Goal: Book appointment/travel/reservation

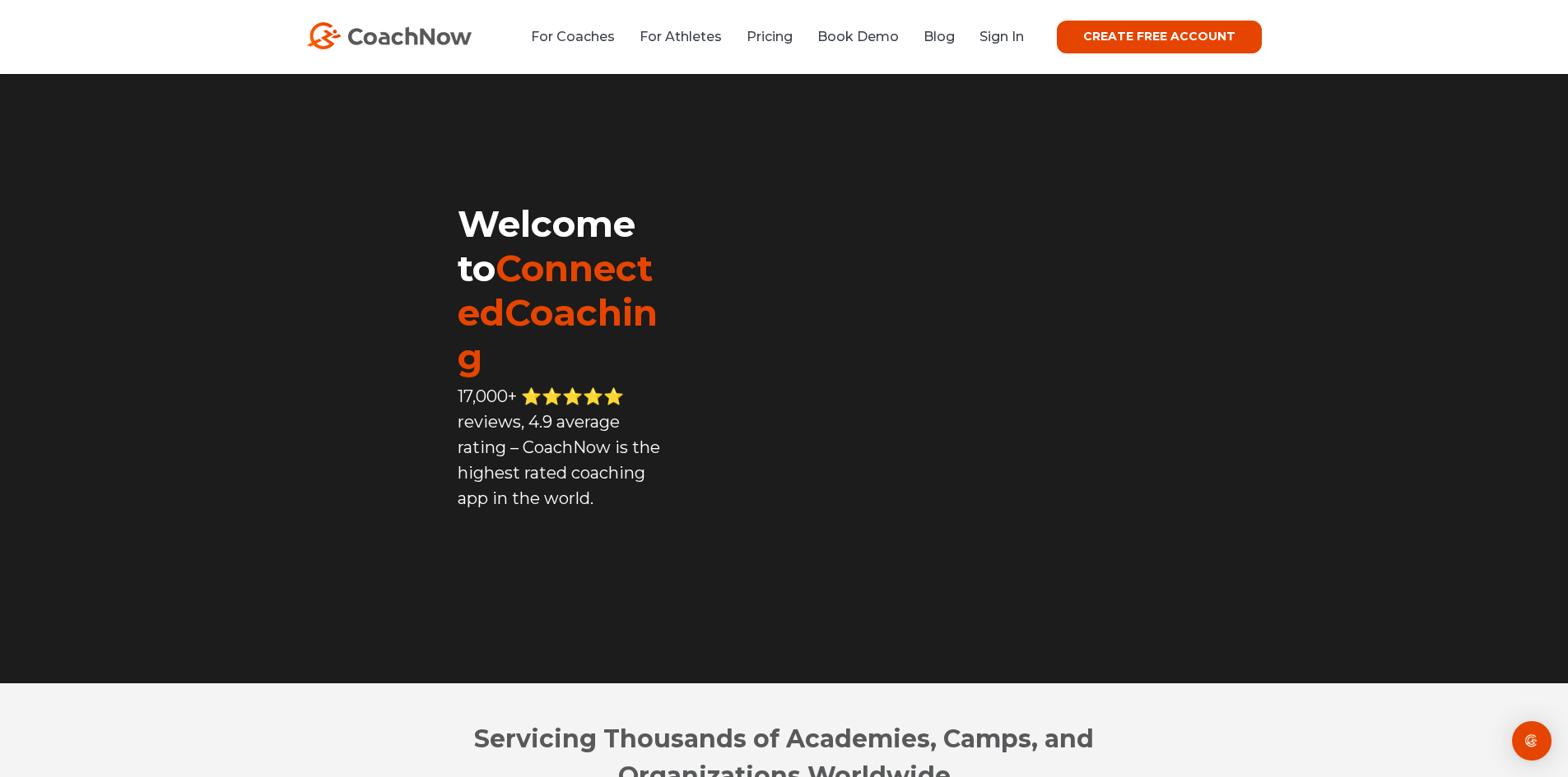
click at [1107, 47] on link "CREATE FREE ACCOUNT" at bounding box center [1159, 37] width 205 height 33
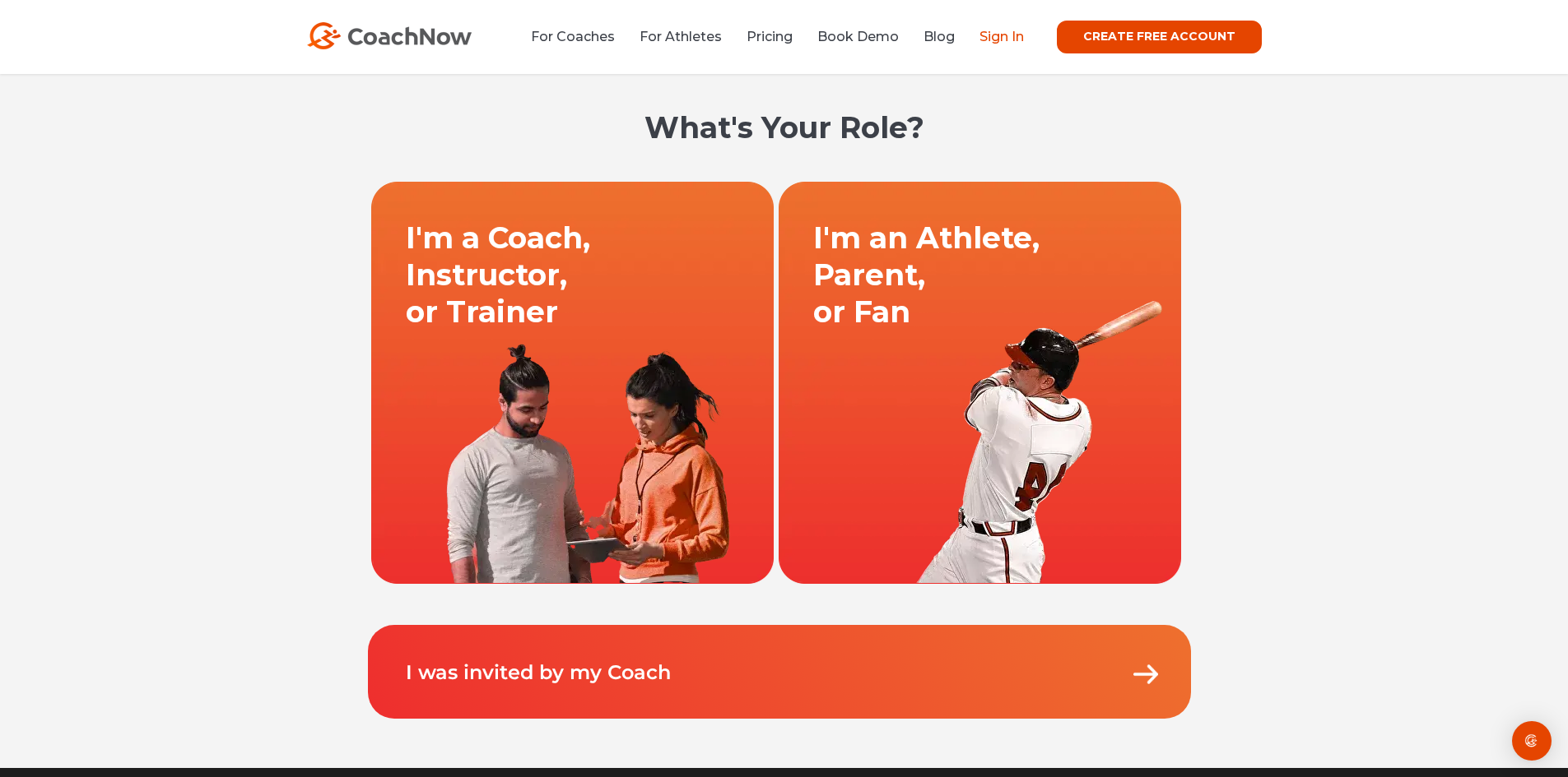
click at [1014, 43] on link "Sign In" at bounding box center [1001, 37] width 44 height 16
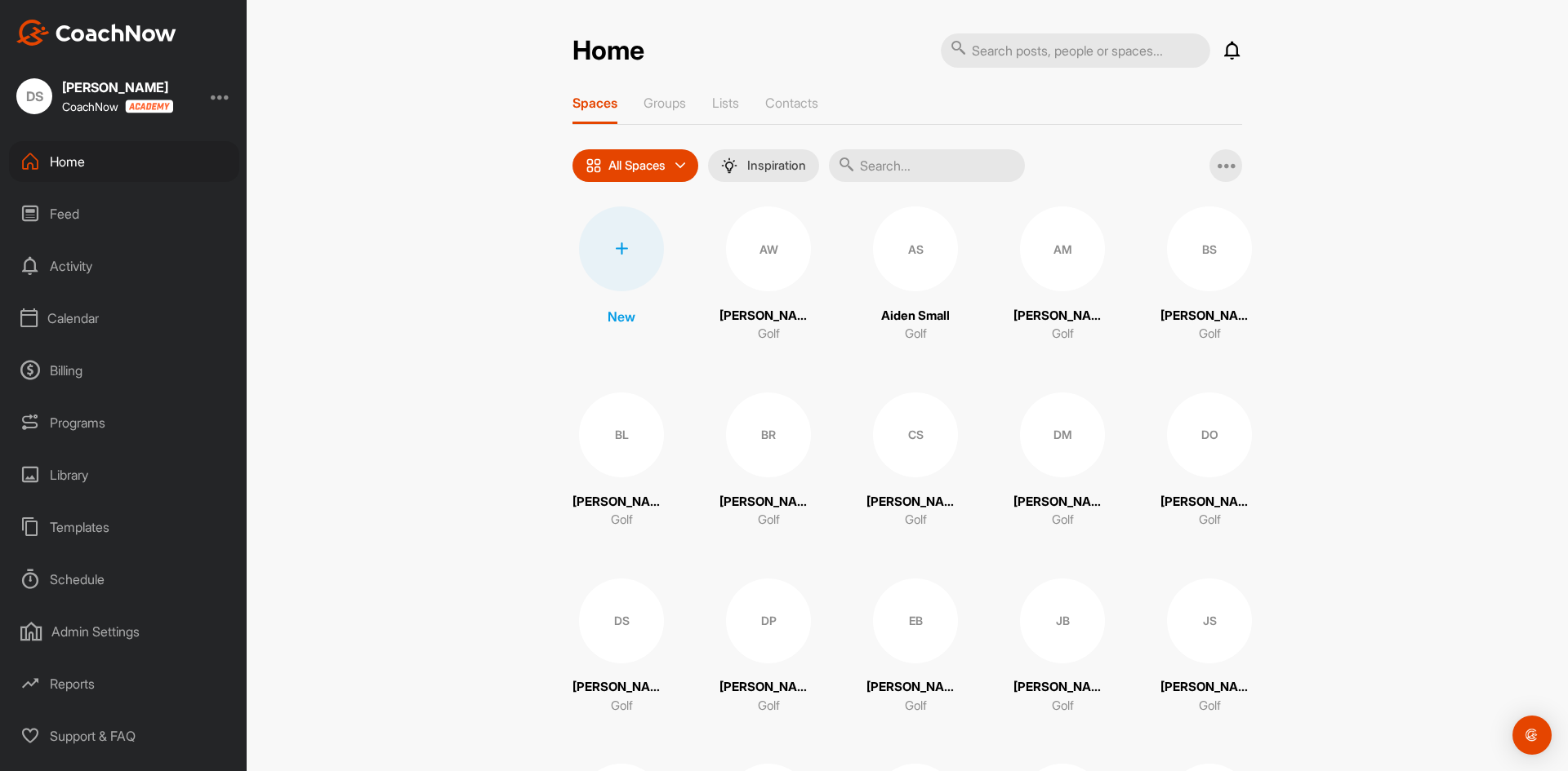
click at [73, 320] on div "Calendar" at bounding box center [124, 318] width 230 height 41
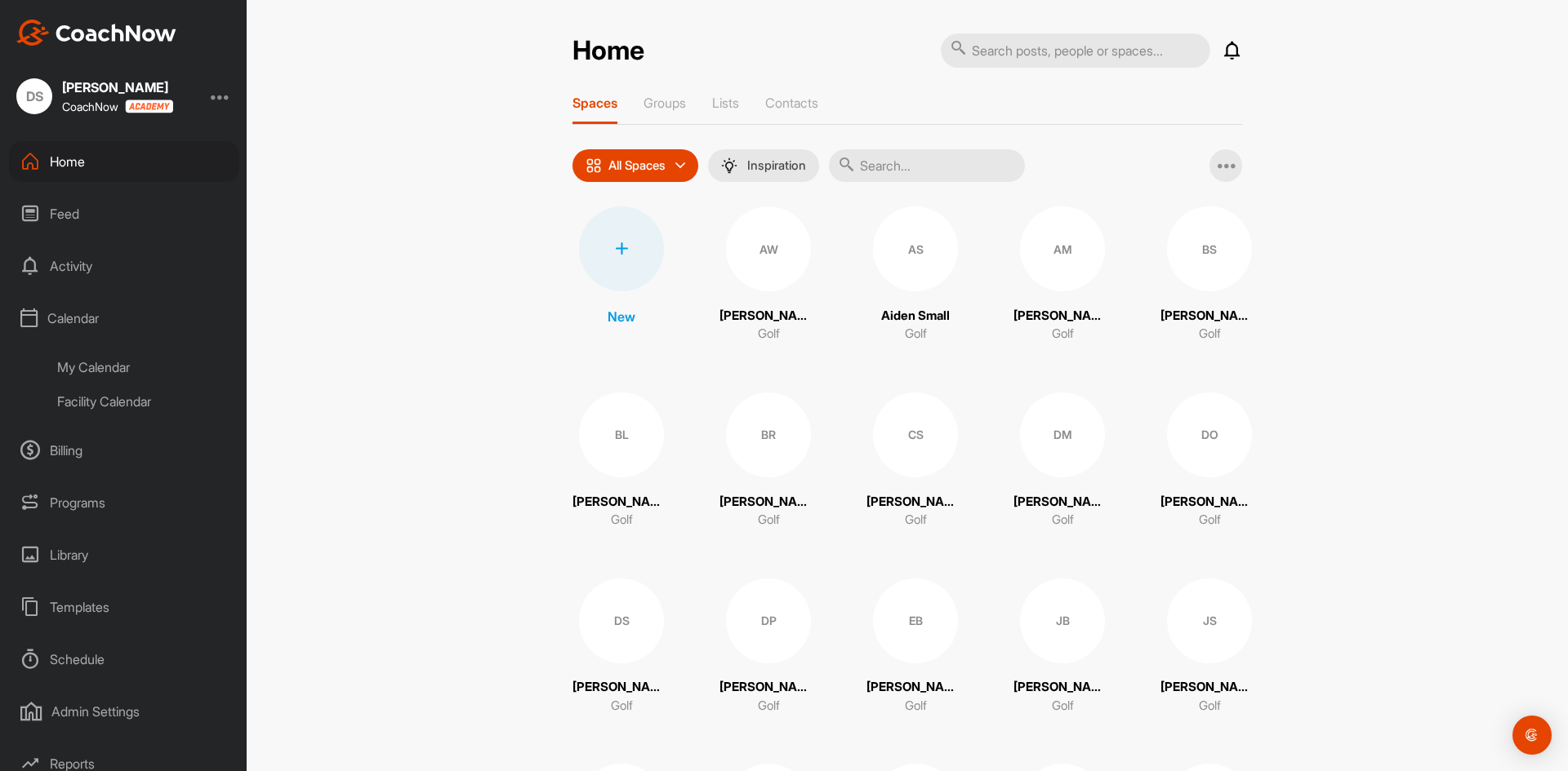
click at [123, 367] on div "My Calendar" at bounding box center [142, 366] width 194 height 34
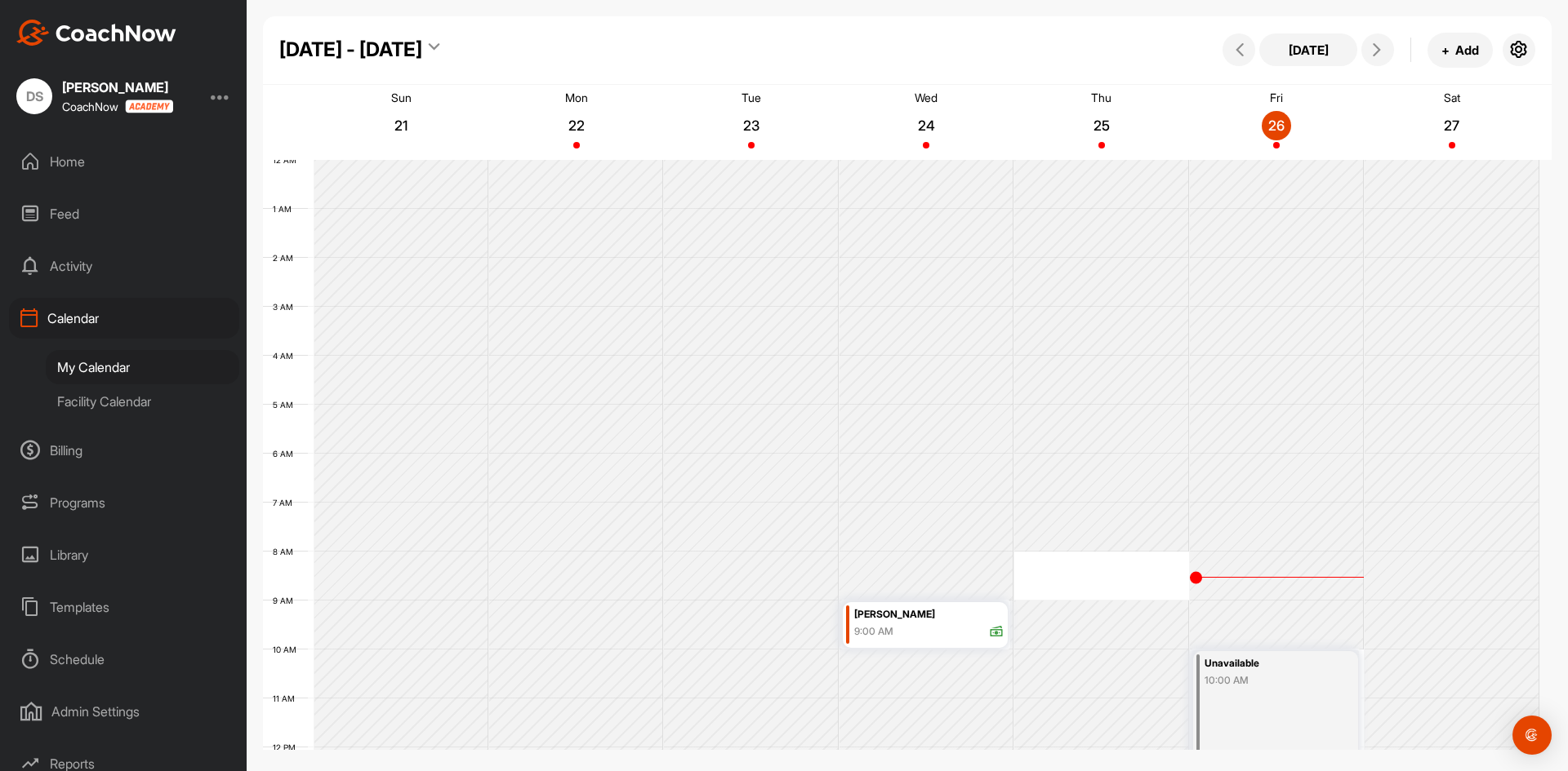
scroll to position [283, 0]
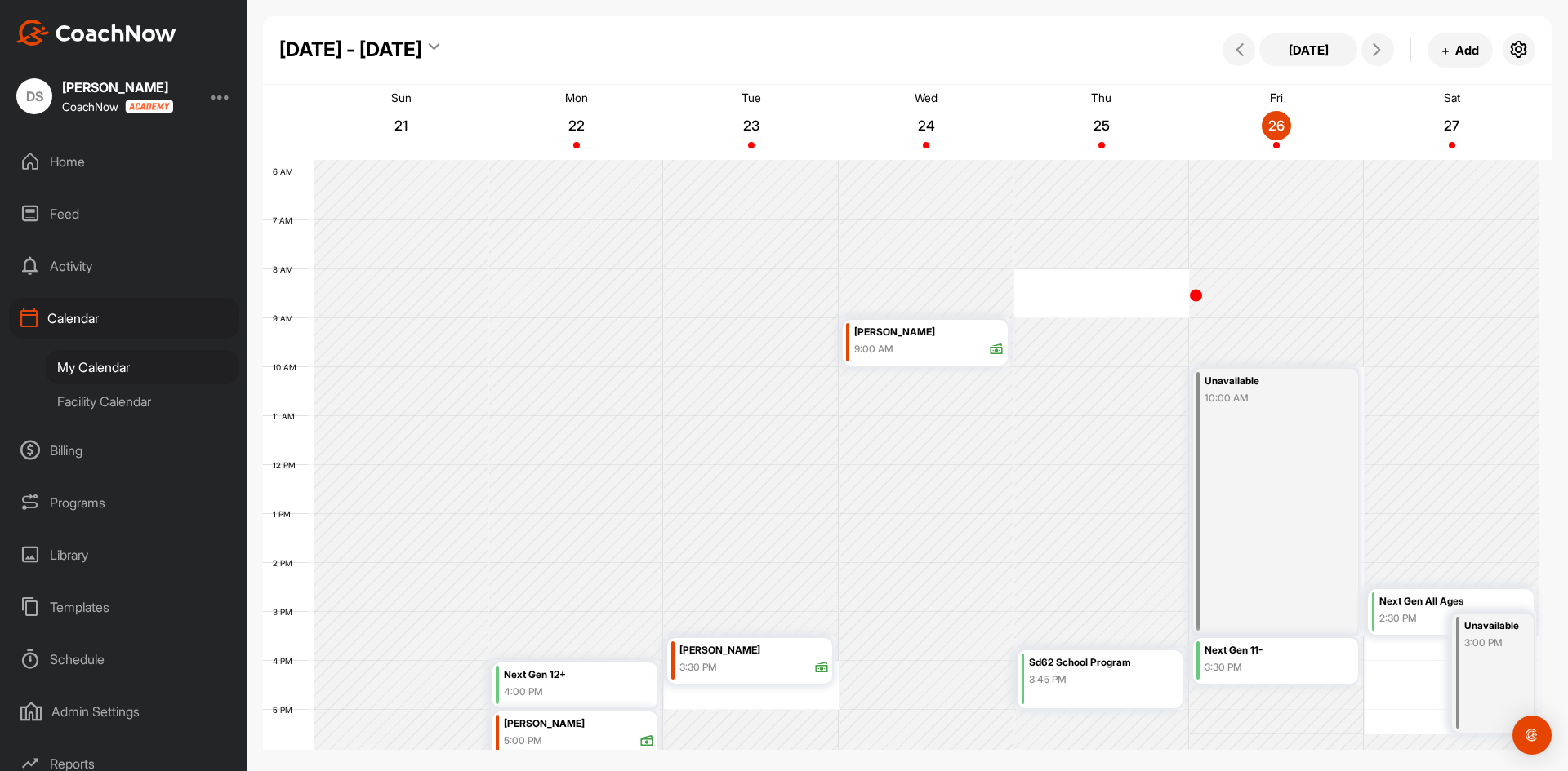
click at [1257, 392] on div "10:00 AM" at bounding box center [1266, 398] width 126 height 15
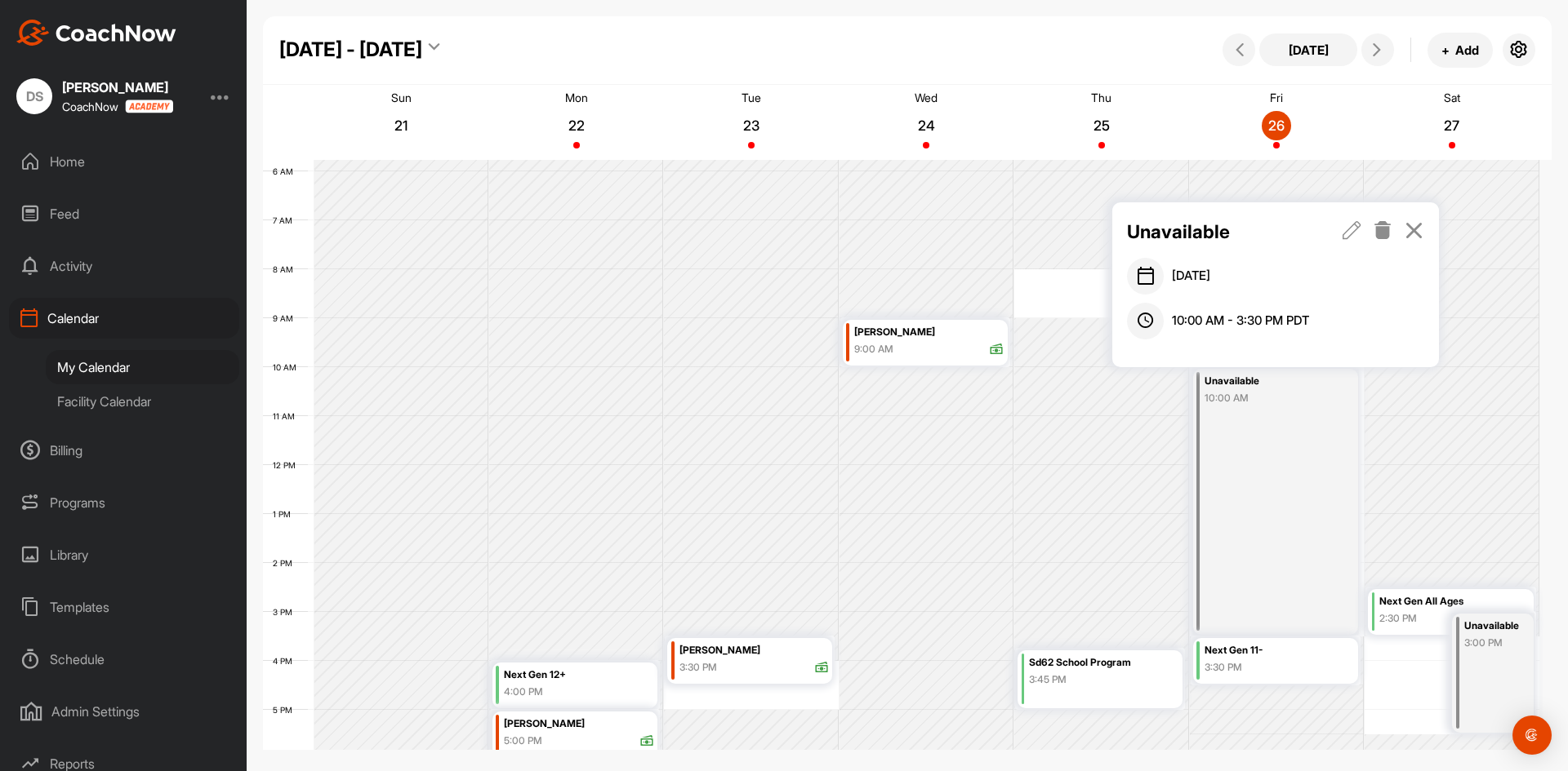
click at [127, 399] on div "Facility Calendar" at bounding box center [142, 401] width 194 height 34
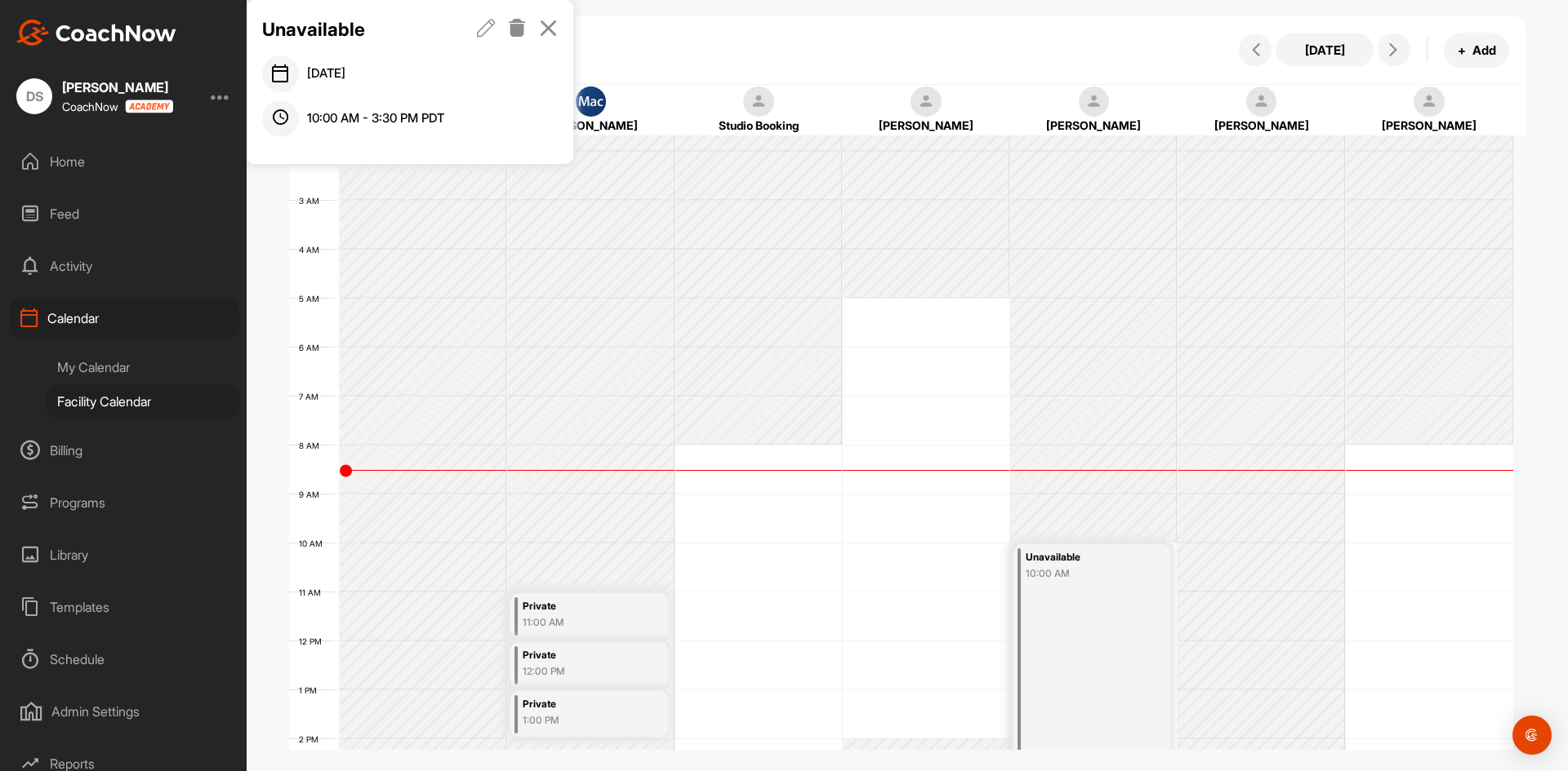
scroll to position [82, 0]
click at [555, 26] on icon at bounding box center [548, 27] width 19 height 18
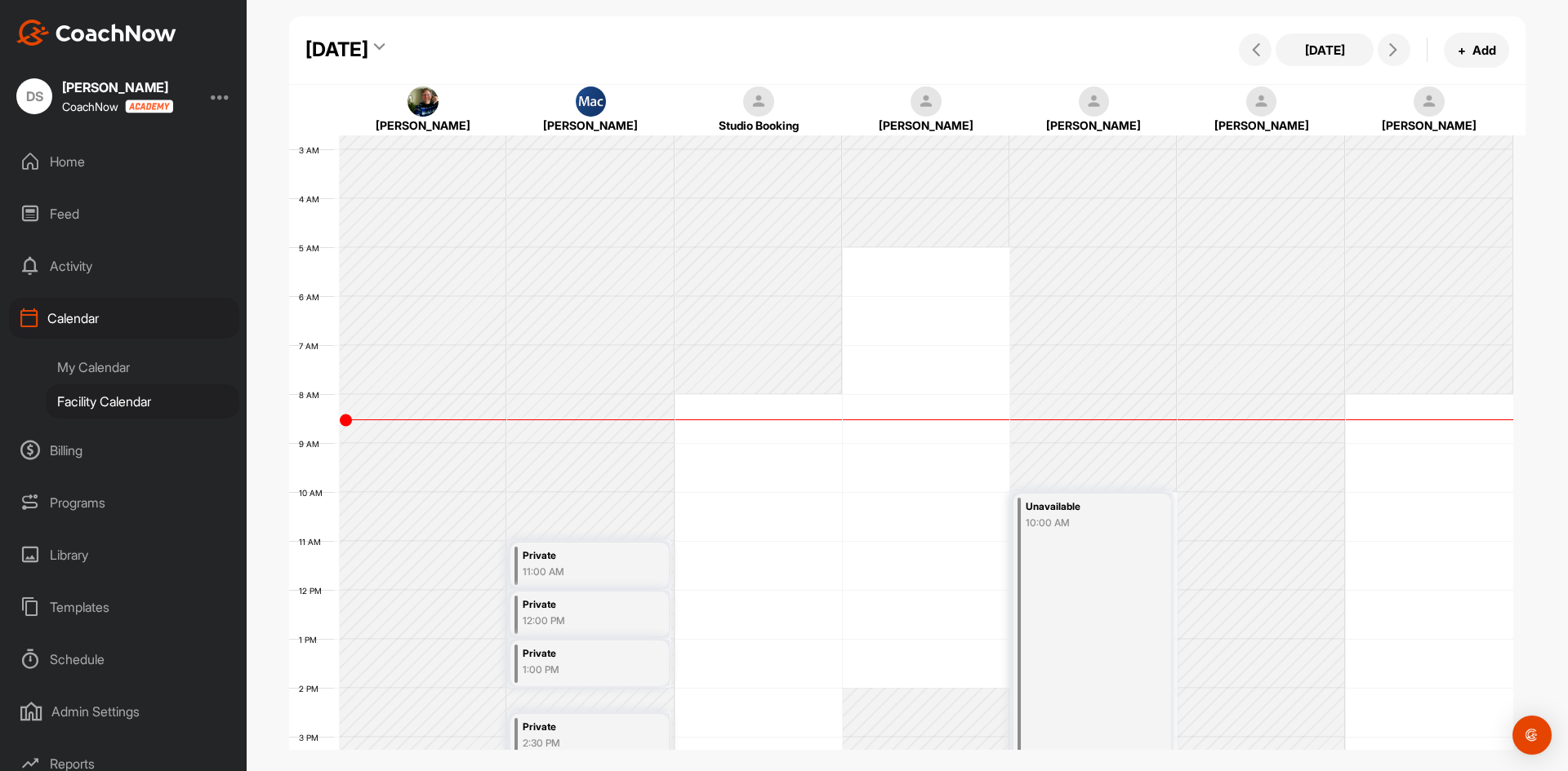
scroll to position [164, 0]
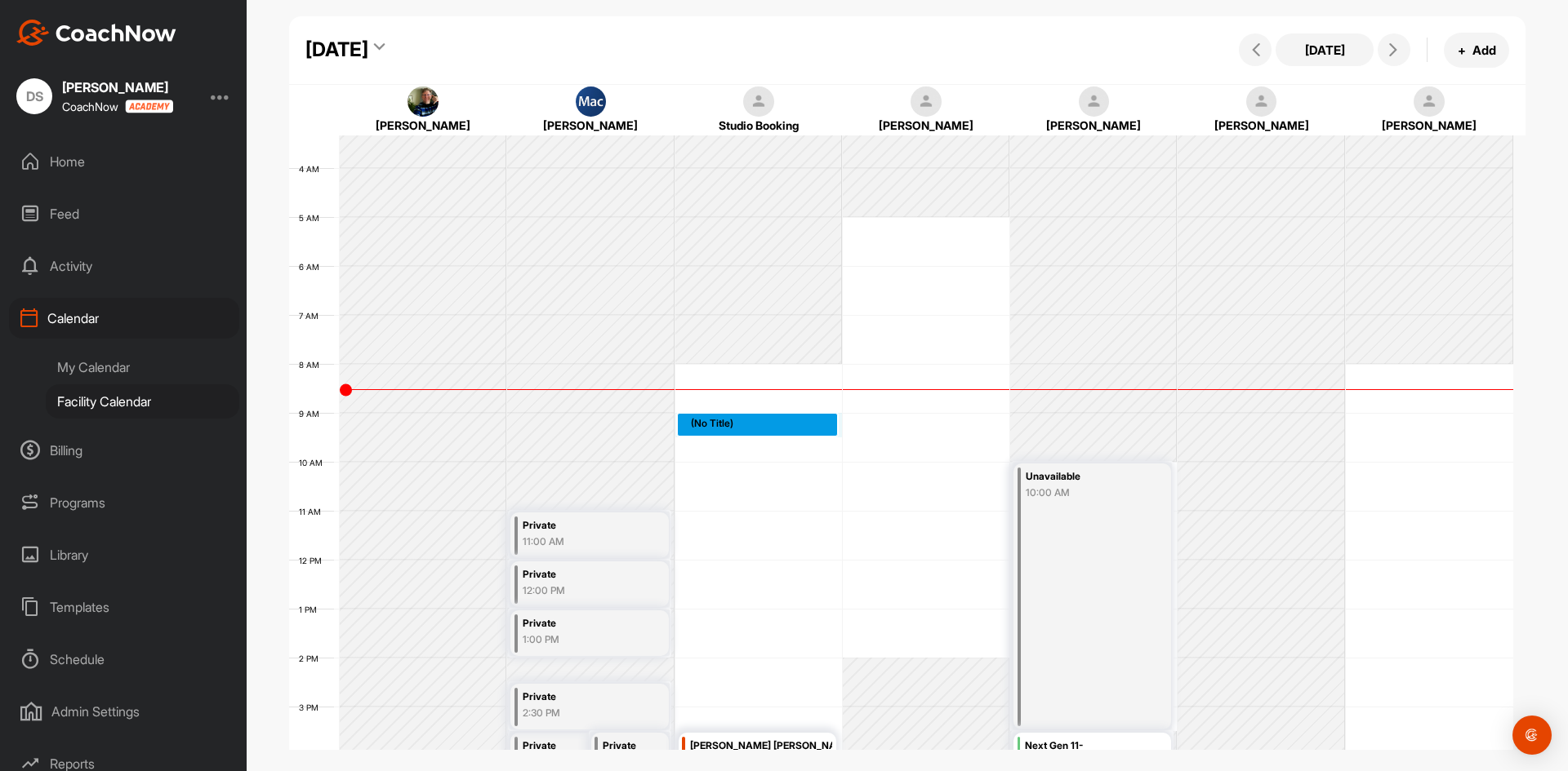
click at [744, 428] on div "12 AM 1 AM 2 AM 3 AM 4 AM 5 AM 6 AM 7 AM 8 AM 9 AM 10 AM 11 AM 12 PM 1 PM 2 PM …" at bounding box center [901, 560] width 1224 height 1176
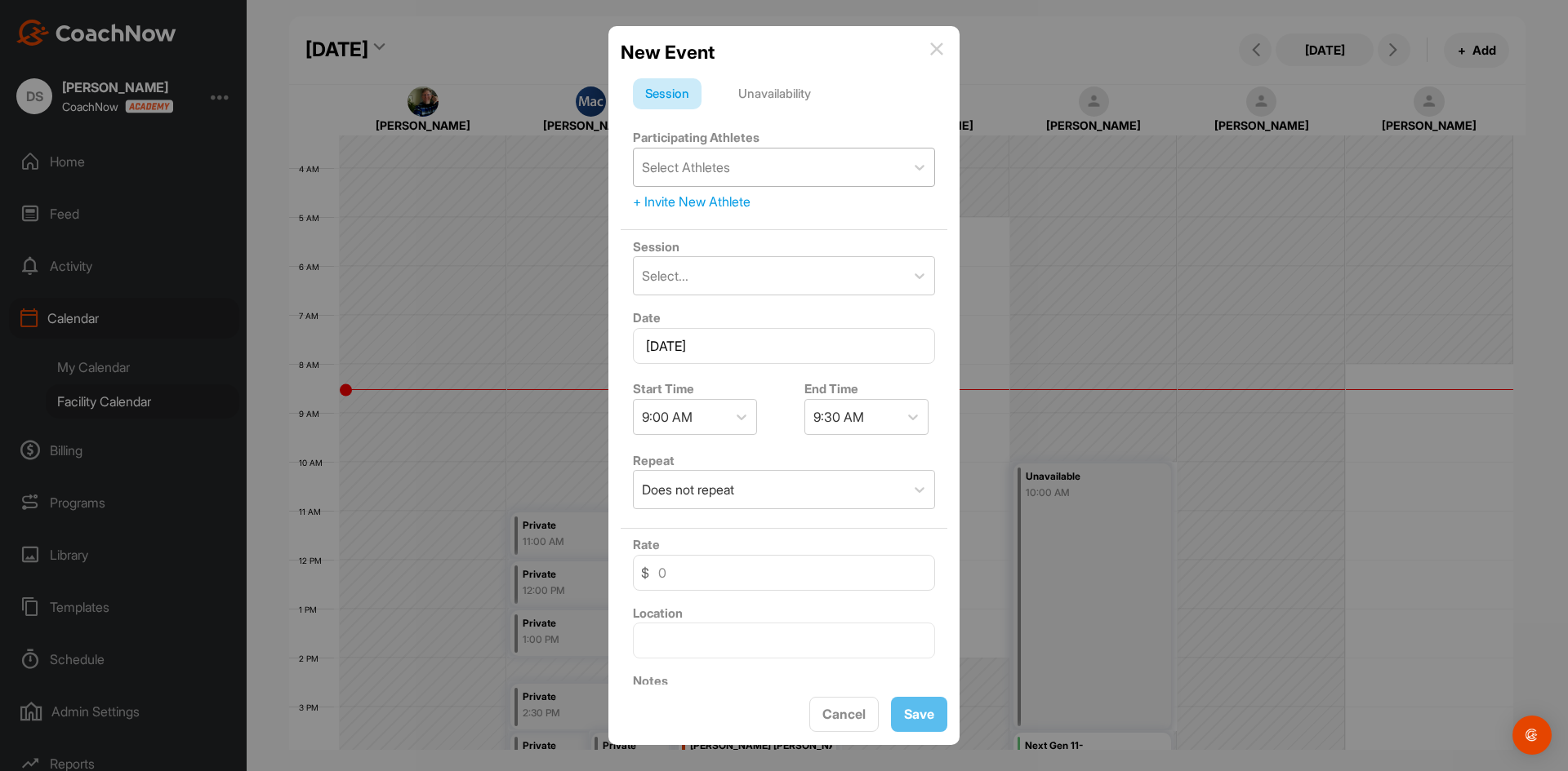
click at [746, 163] on div "Select Athletes" at bounding box center [769, 167] width 271 height 37
type input "orr"
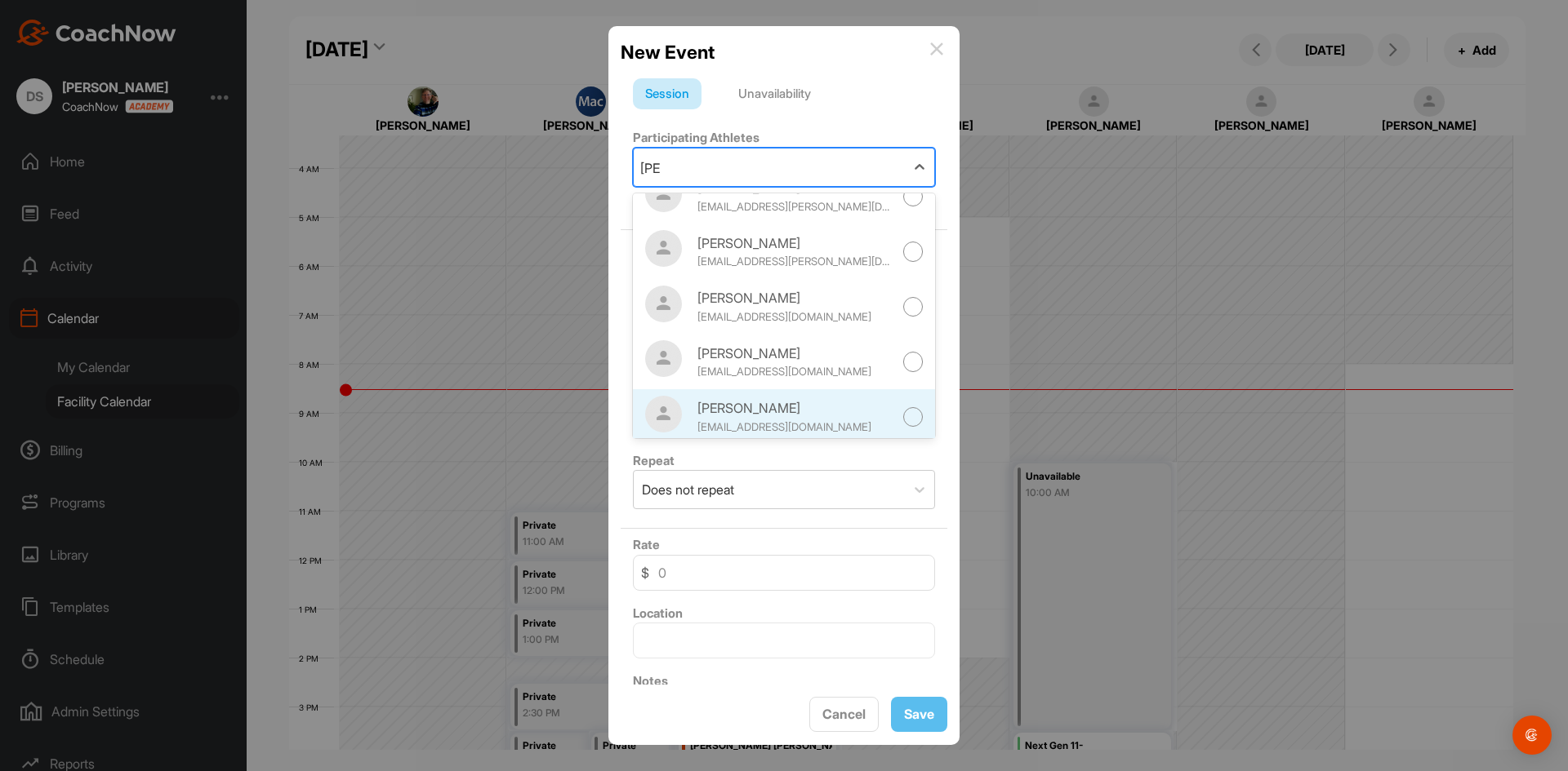
scroll to position [203, 0]
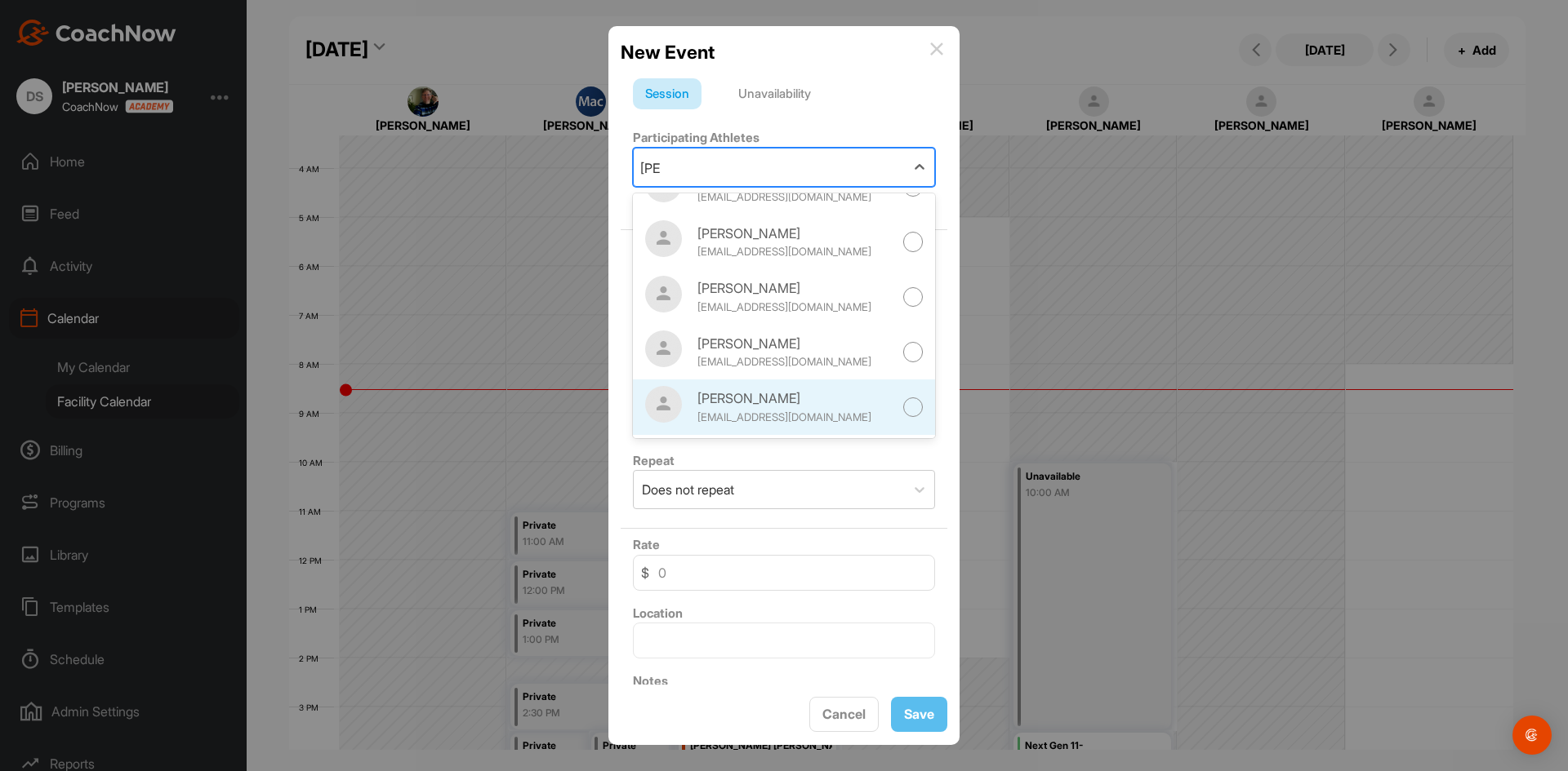
click at [769, 395] on div "Shawn Orr" at bounding box center [795, 398] width 196 height 20
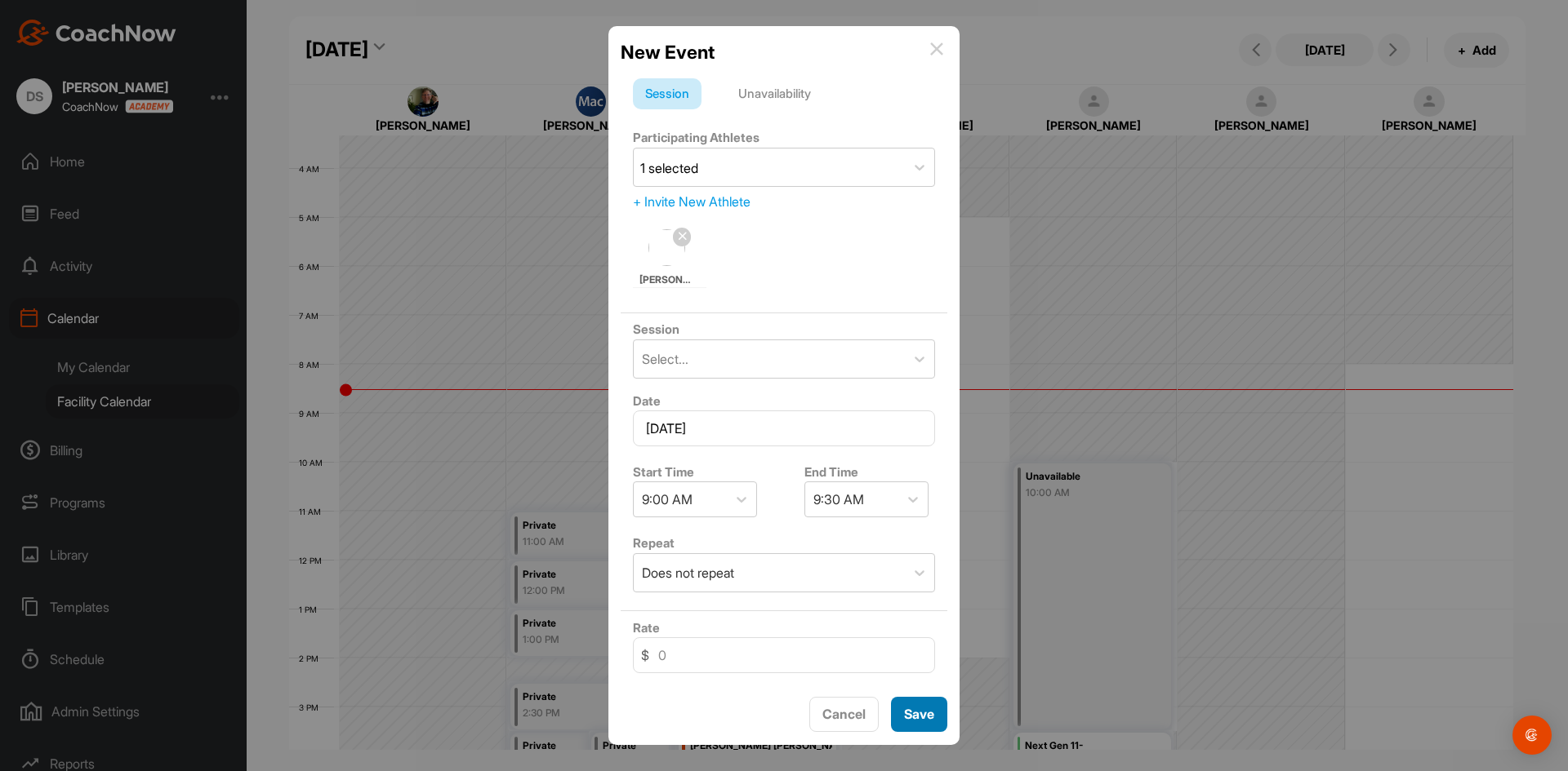
click at [909, 719] on span "Save" at bounding box center [918, 714] width 30 height 17
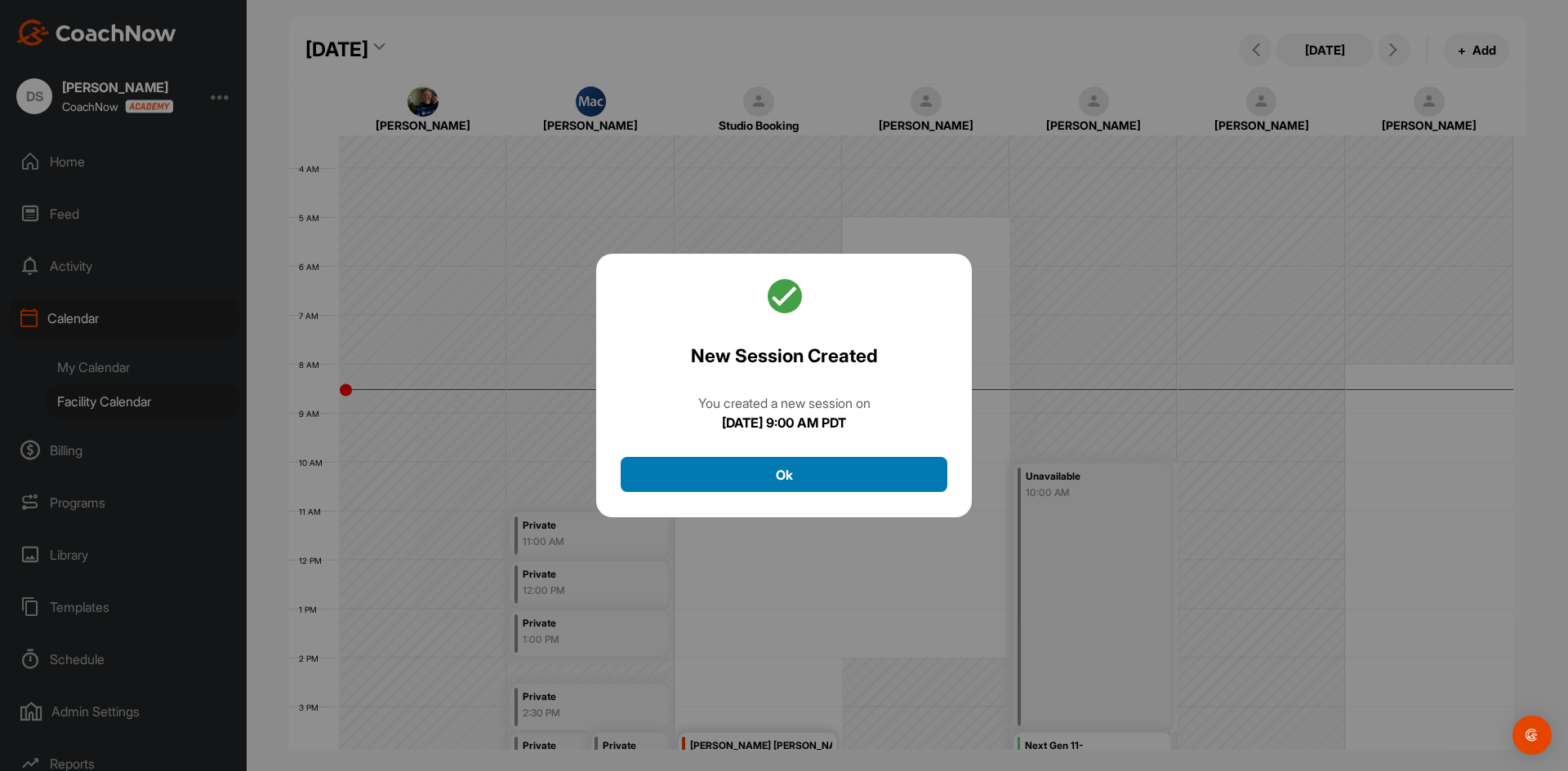
click at [894, 471] on button "Ok" at bounding box center [784, 474] width 327 height 35
